Goal: Navigation & Orientation: Go to known website

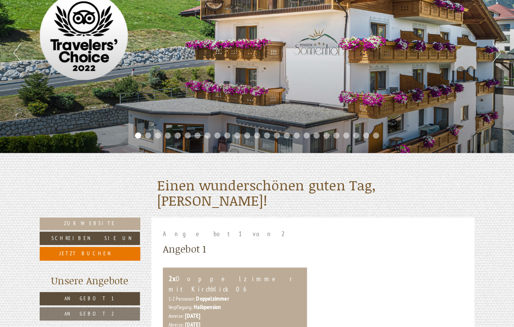
scroll to position [152, 0]
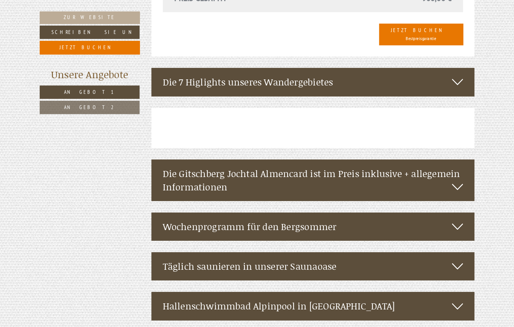
scroll to position [1296, 0]
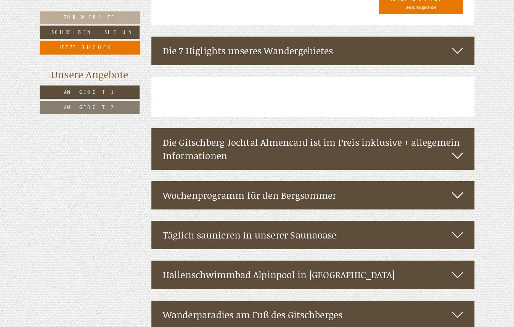
click at [461, 228] on icon at bounding box center [457, 234] width 11 height 13
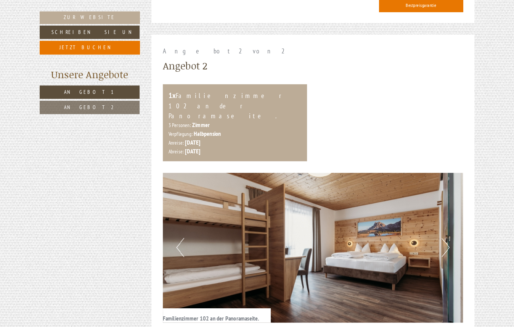
scroll to position [839, 0]
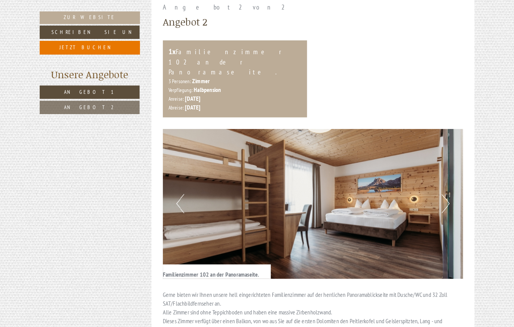
click at [442, 194] on button "Next" at bounding box center [445, 203] width 8 height 19
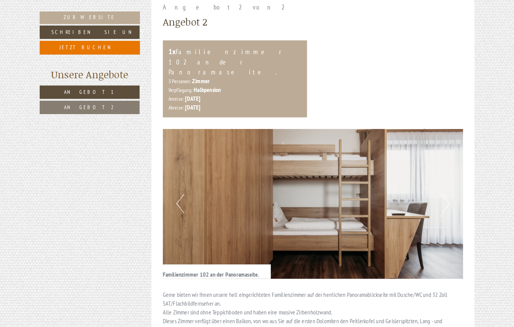
click at [186, 176] on img at bounding box center [313, 204] width 300 height 150
click at [177, 194] on button "Previous" at bounding box center [180, 203] width 8 height 19
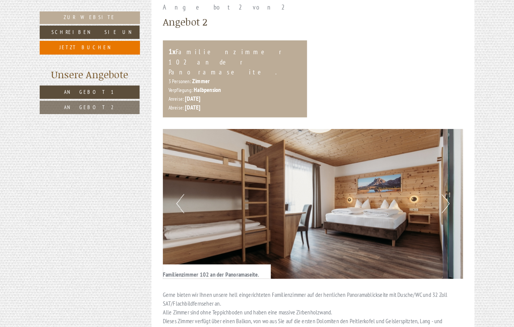
click at [177, 194] on button "Previous" at bounding box center [180, 203] width 8 height 19
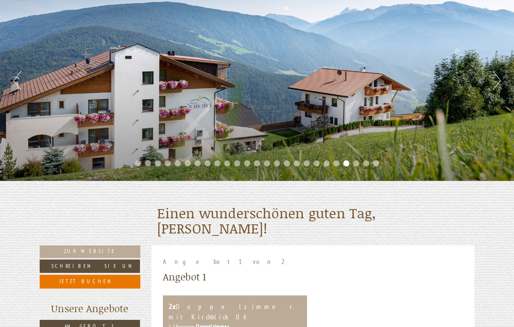
scroll to position [76, 0]
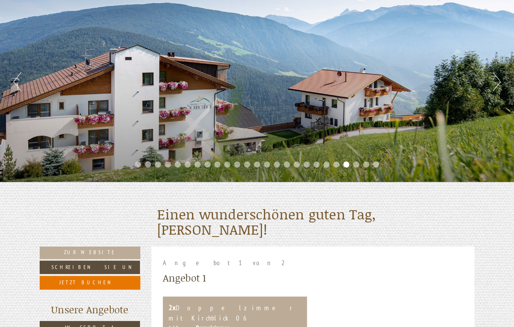
click at [491, 82] on div "Previous Next 1 2 3 4 5 6 7 8 9 10 11 12 13 14 15 16 17 18 19 20 21 22 23 24 25" at bounding box center [257, 81] width 514 height 201
click at [495, 82] on button "Next" at bounding box center [497, 81] width 8 height 19
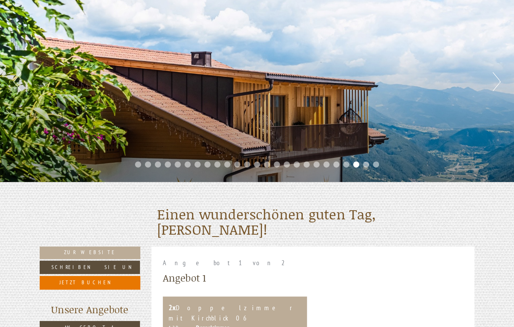
click at [495, 82] on button "Next" at bounding box center [497, 81] width 8 height 19
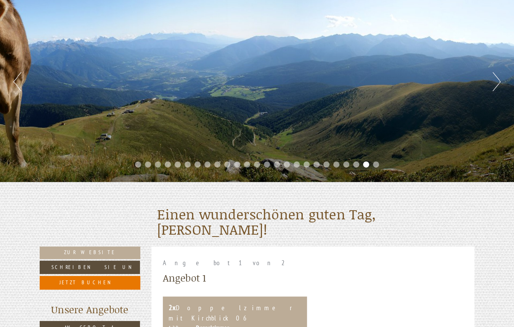
click at [495, 82] on button "Next" at bounding box center [497, 81] width 8 height 19
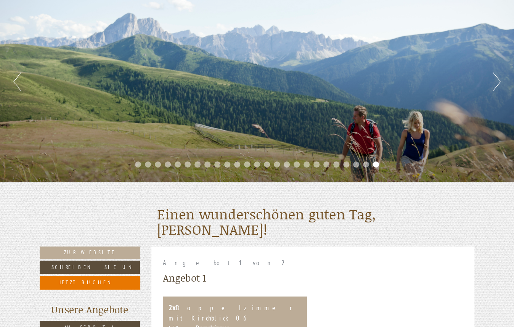
click at [495, 82] on button "Next" at bounding box center [497, 81] width 8 height 19
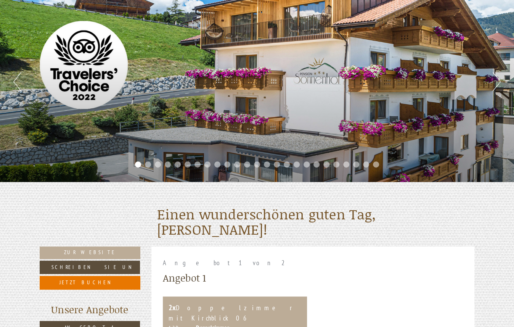
click at [495, 82] on button "Next" at bounding box center [497, 81] width 8 height 19
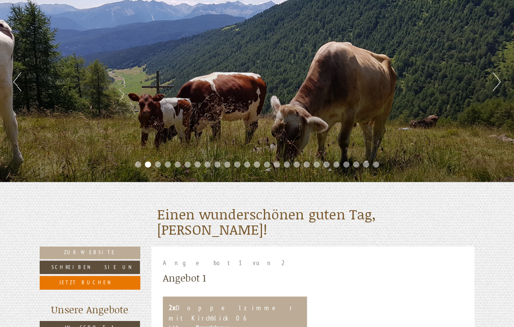
click at [495, 82] on button "Next" at bounding box center [497, 81] width 8 height 19
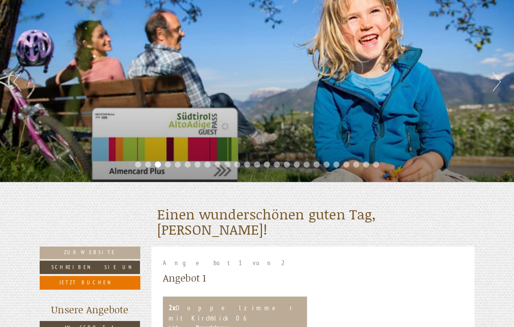
click at [495, 82] on button "Next" at bounding box center [497, 81] width 8 height 19
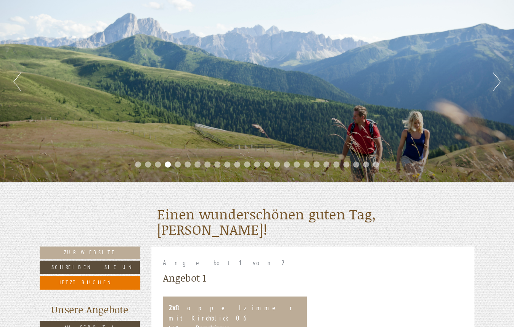
click at [495, 82] on button "Next" at bounding box center [497, 81] width 8 height 19
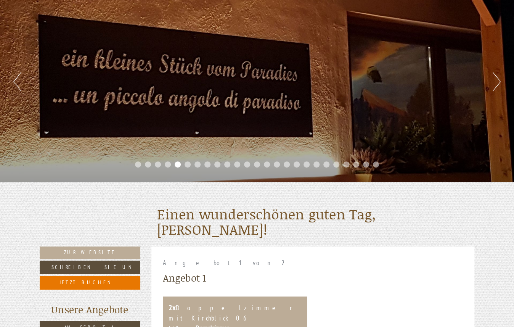
click at [495, 82] on button "Next" at bounding box center [497, 81] width 8 height 19
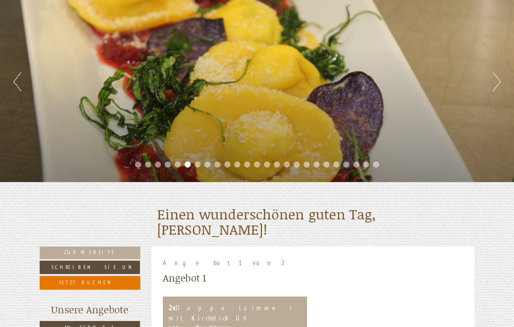
click at [495, 82] on button "Next" at bounding box center [497, 81] width 8 height 19
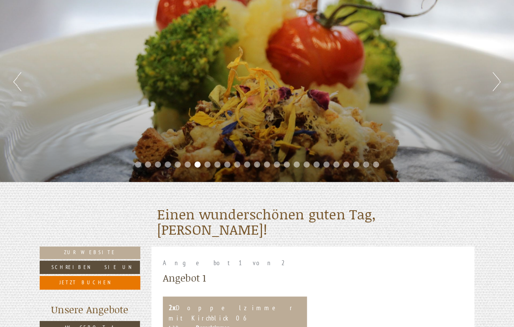
click at [495, 82] on button "Next" at bounding box center [497, 81] width 8 height 19
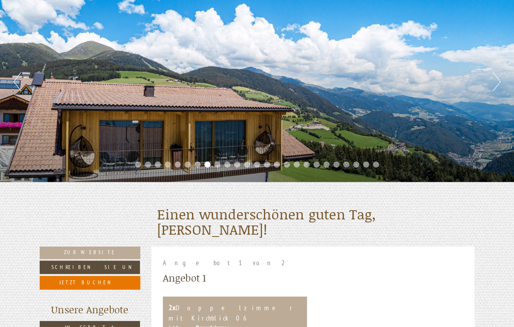
click at [495, 82] on button "Next" at bounding box center [497, 81] width 8 height 19
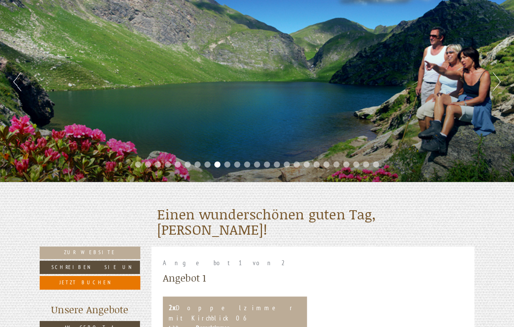
click at [495, 82] on button "Next" at bounding box center [497, 81] width 8 height 19
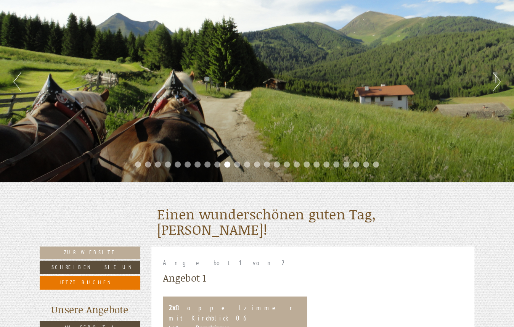
click at [495, 82] on button "Next" at bounding box center [497, 81] width 8 height 19
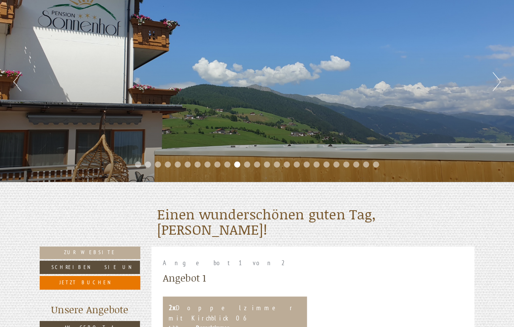
click at [495, 82] on button "Next" at bounding box center [497, 81] width 8 height 19
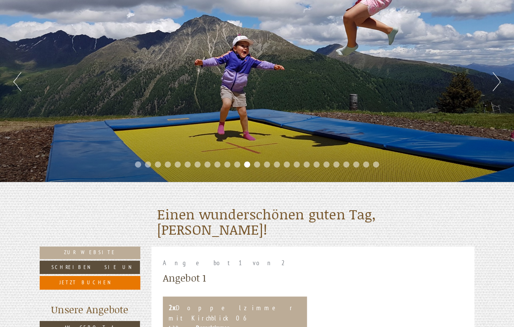
click at [495, 82] on button "Next" at bounding box center [497, 81] width 8 height 19
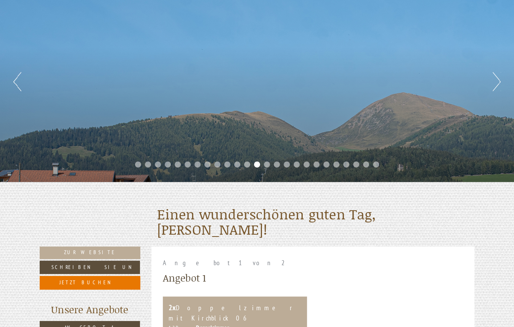
click at [495, 82] on button "Next" at bounding box center [497, 81] width 8 height 19
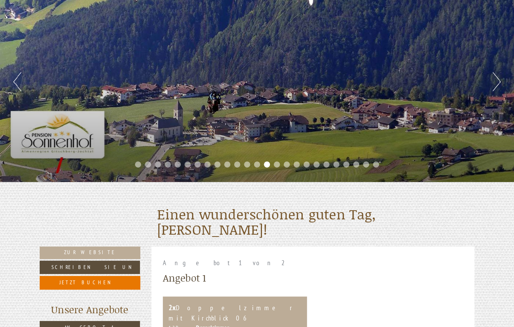
click at [495, 82] on button "Next" at bounding box center [497, 81] width 8 height 19
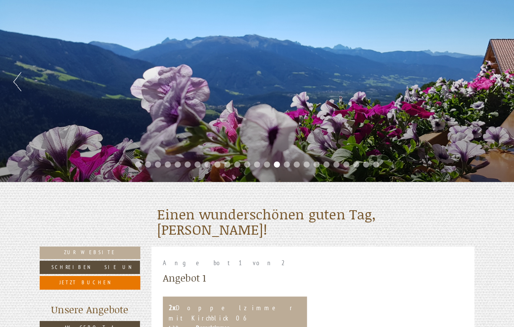
click at [495, 82] on button "Next" at bounding box center [497, 81] width 8 height 19
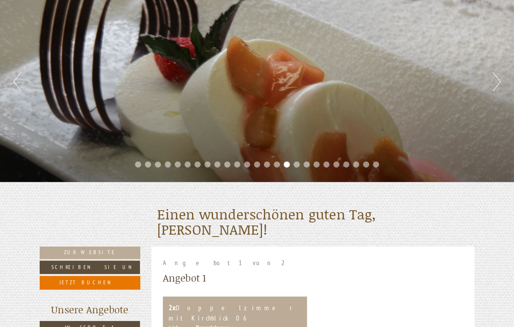
click at [495, 82] on button "Next" at bounding box center [497, 81] width 8 height 19
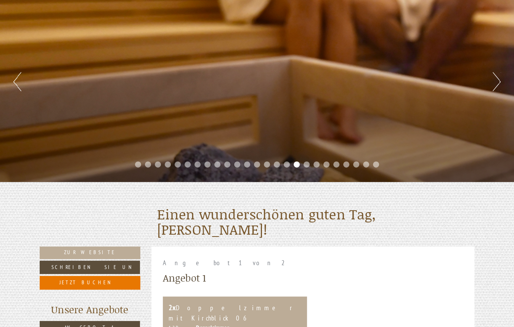
click at [495, 82] on button "Next" at bounding box center [497, 81] width 8 height 19
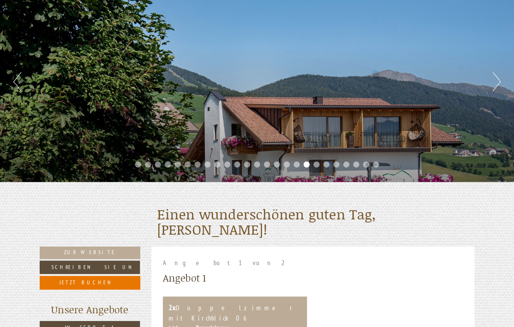
click at [495, 82] on button "Next" at bounding box center [497, 81] width 8 height 19
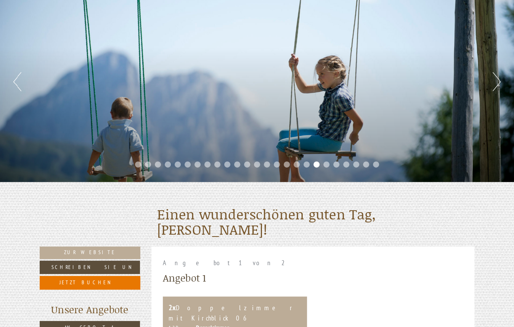
click at [495, 82] on button "Next" at bounding box center [497, 81] width 8 height 19
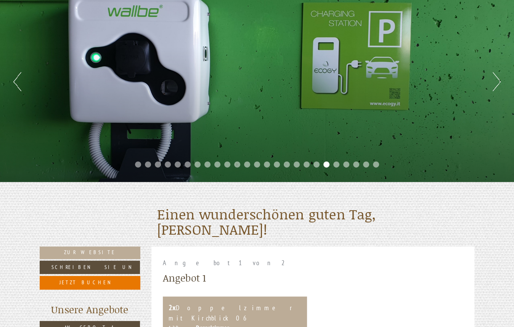
click at [495, 82] on button "Next" at bounding box center [497, 81] width 8 height 19
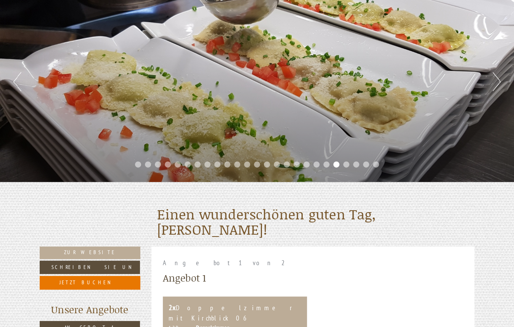
click at [495, 82] on button "Next" at bounding box center [497, 81] width 8 height 19
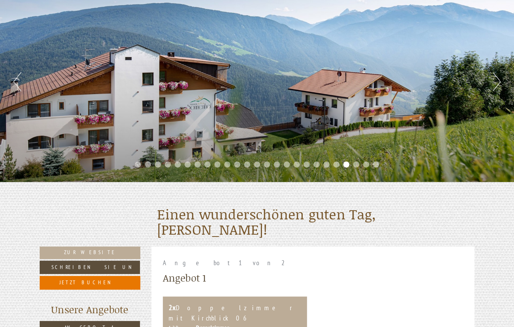
click at [495, 82] on button "Next" at bounding box center [497, 81] width 8 height 19
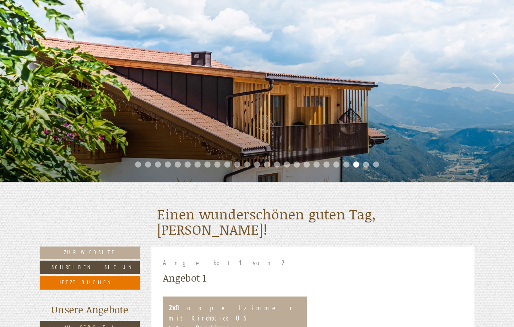
click at [495, 82] on button "Next" at bounding box center [497, 81] width 8 height 19
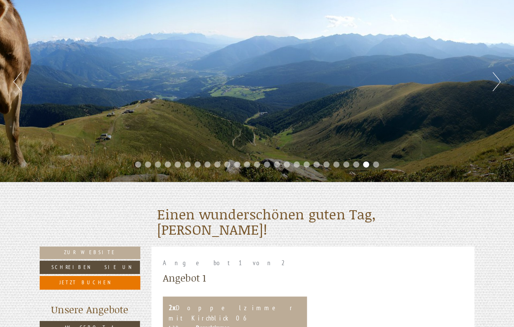
click at [495, 82] on button "Next" at bounding box center [497, 81] width 8 height 19
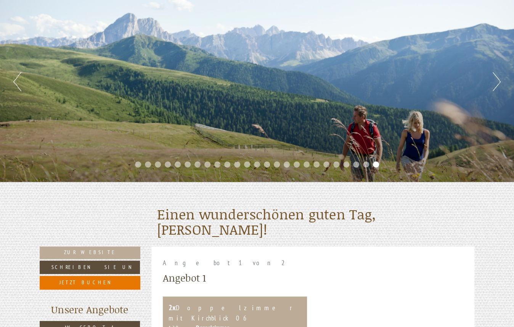
click at [495, 82] on button "Next" at bounding box center [497, 81] width 8 height 19
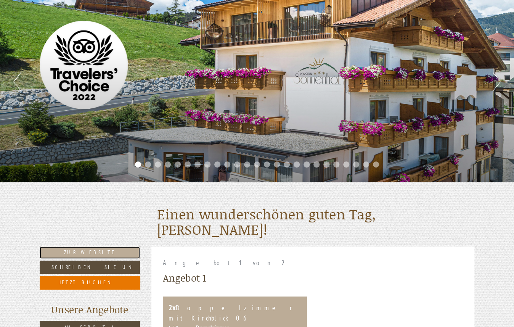
click at [109, 252] on link "Zur Website" at bounding box center [90, 252] width 100 height 12
